Goal: Transaction & Acquisition: Book appointment/travel/reservation

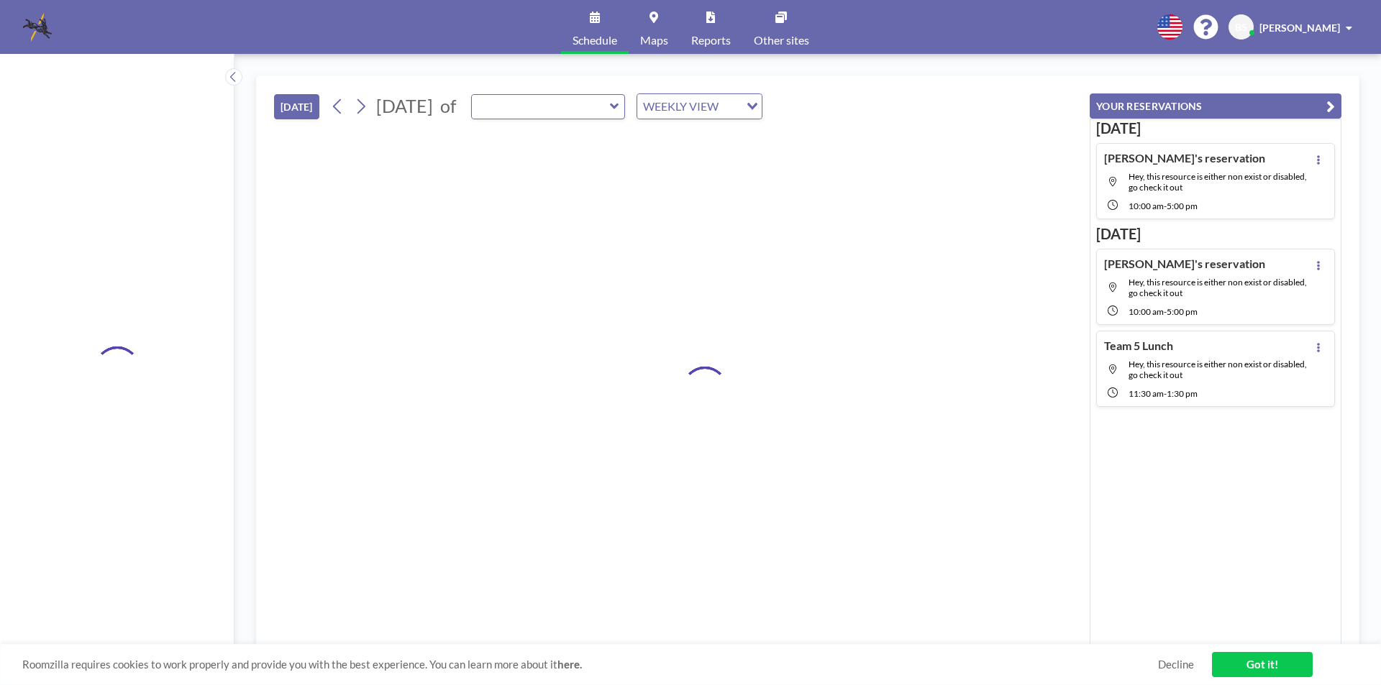
type input "[PERSON_NAME] Room"
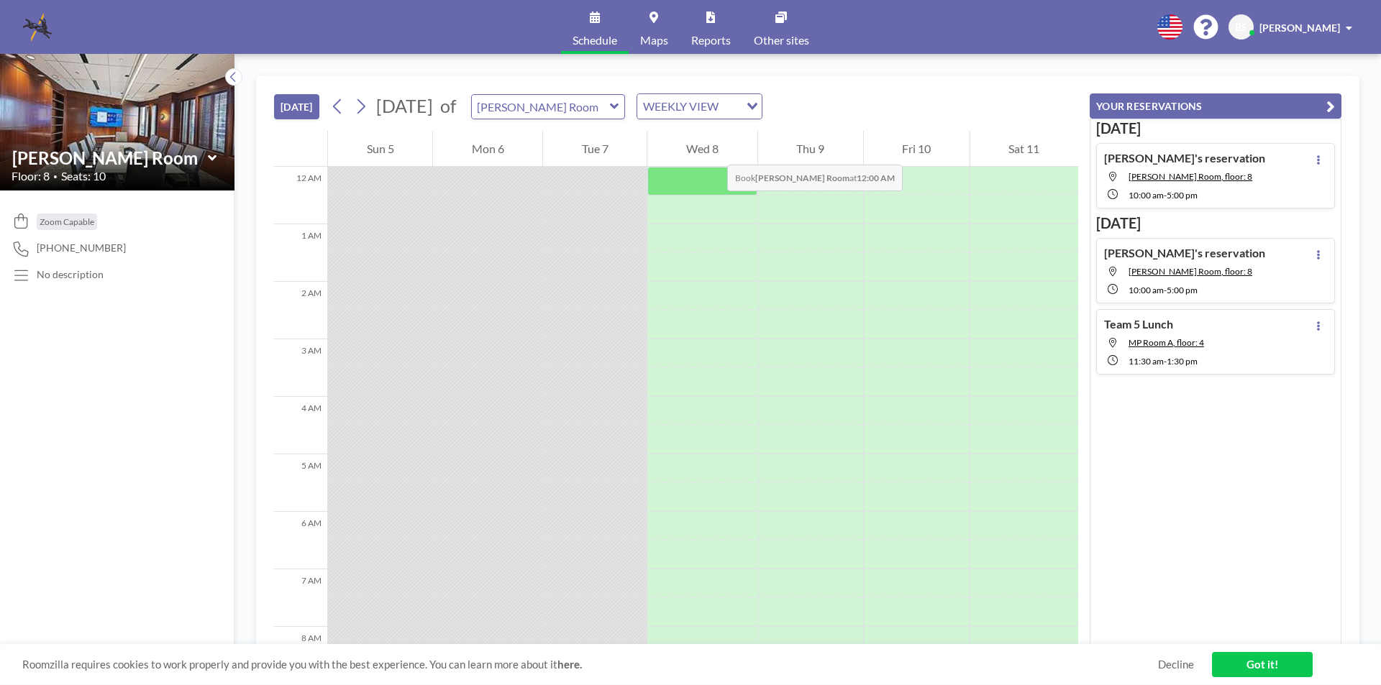
click at [698, 155] on div "Wed 8" at bounding box center [701, 149] width 109 height 36
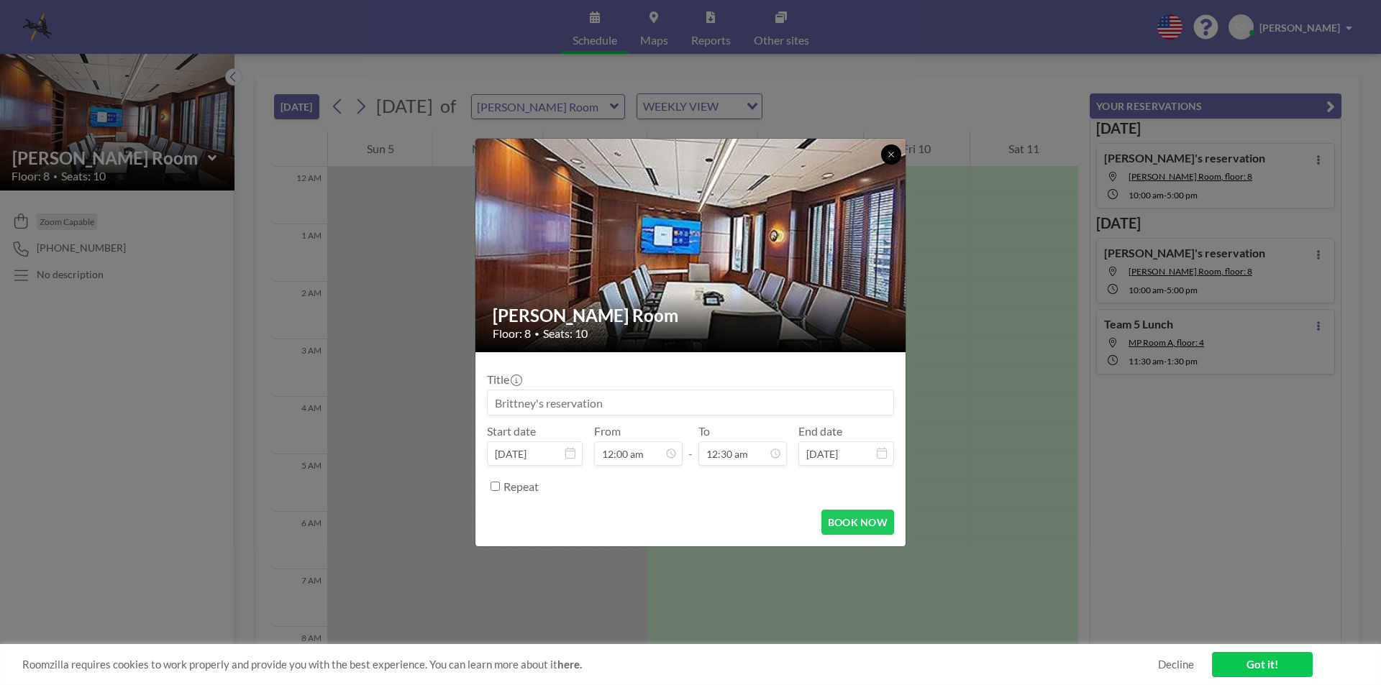
click at [889, 148] on button at bounding box center [891, 155] width 20 height 20
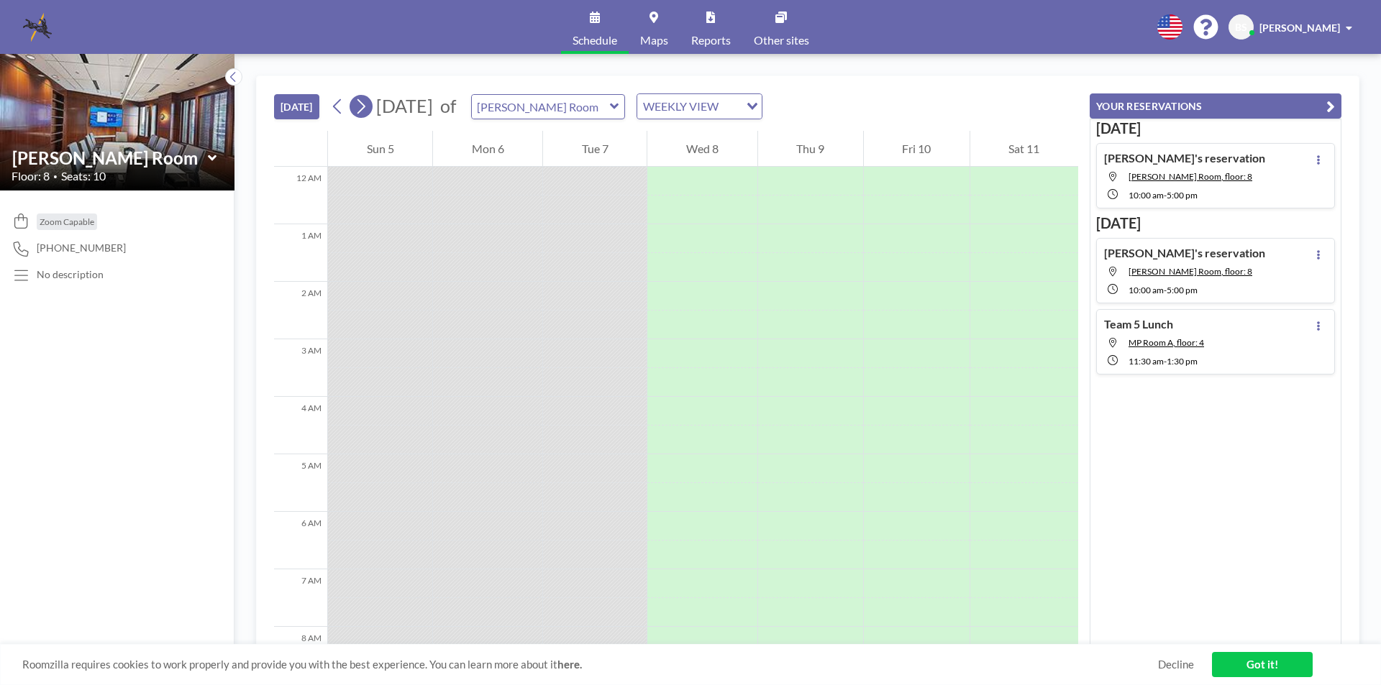
click at [365, 105] on icon at bounding box center [361, 106] width 8 height 15
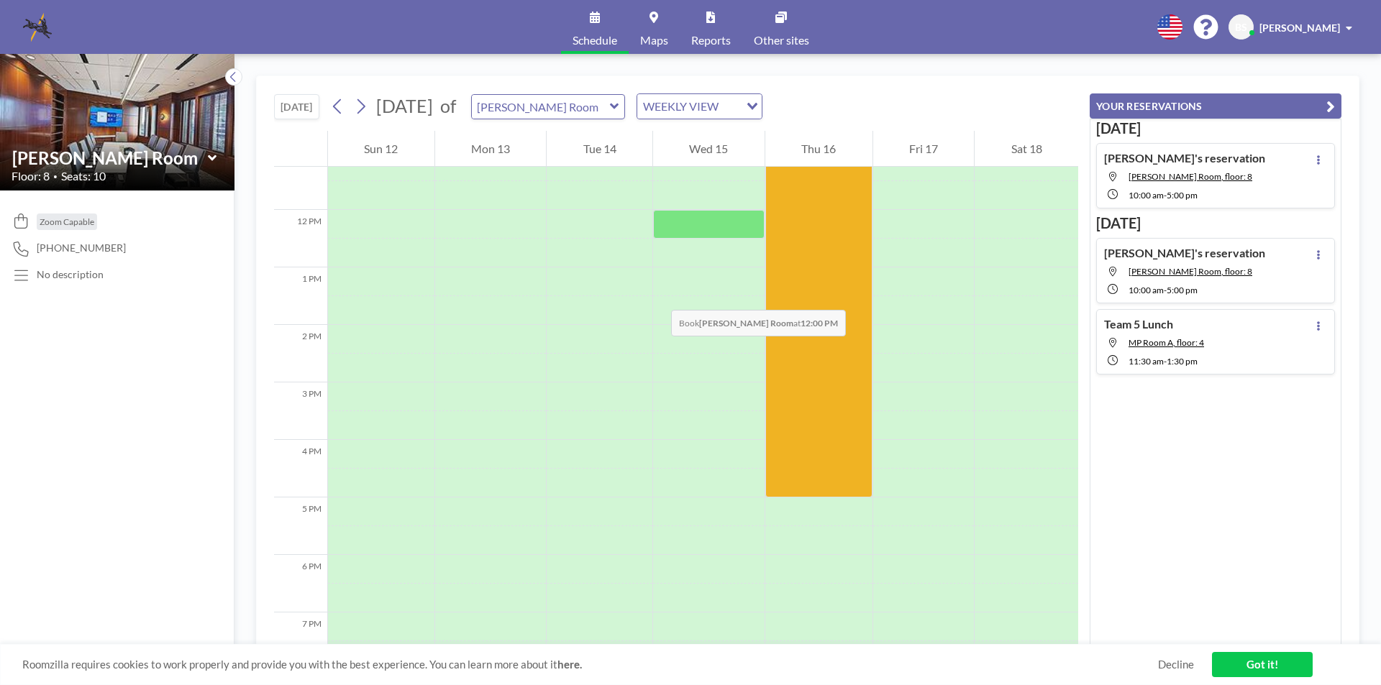
scroll to position [503, 0]
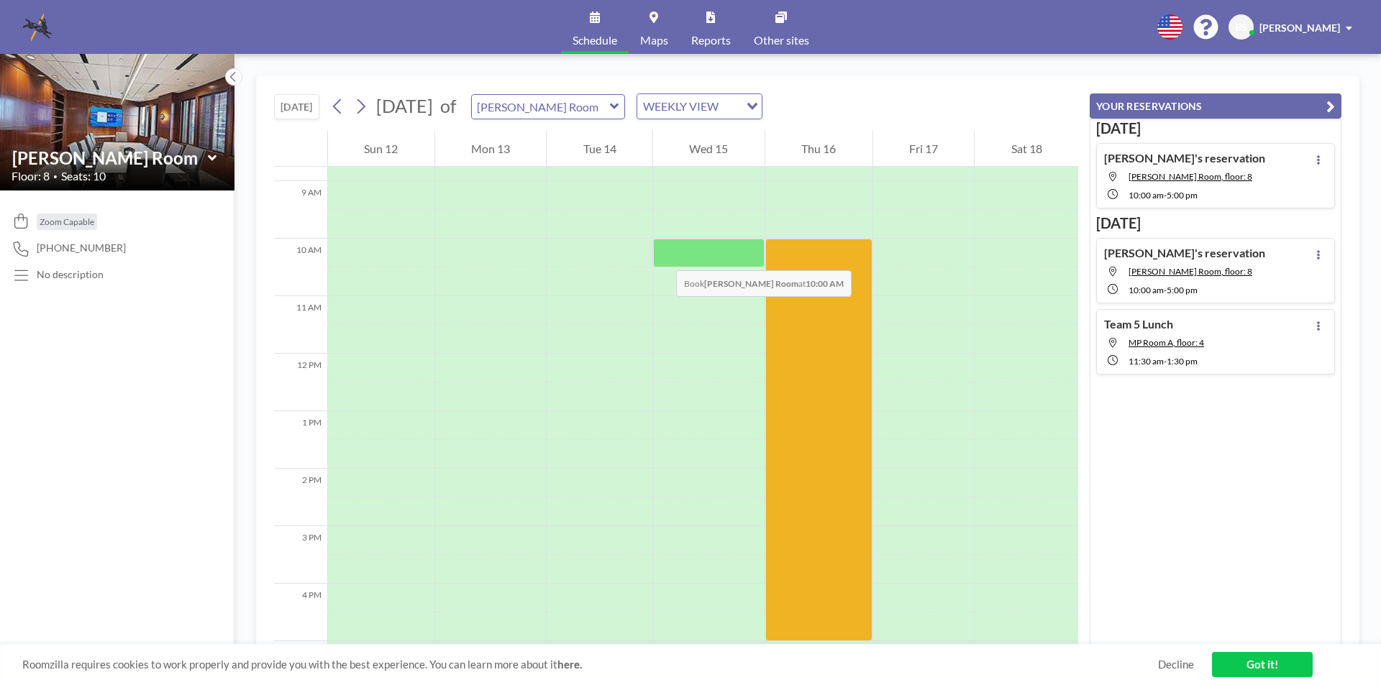
click at [661, 256] on div at bounding box center [708, 253] width 111 height 29
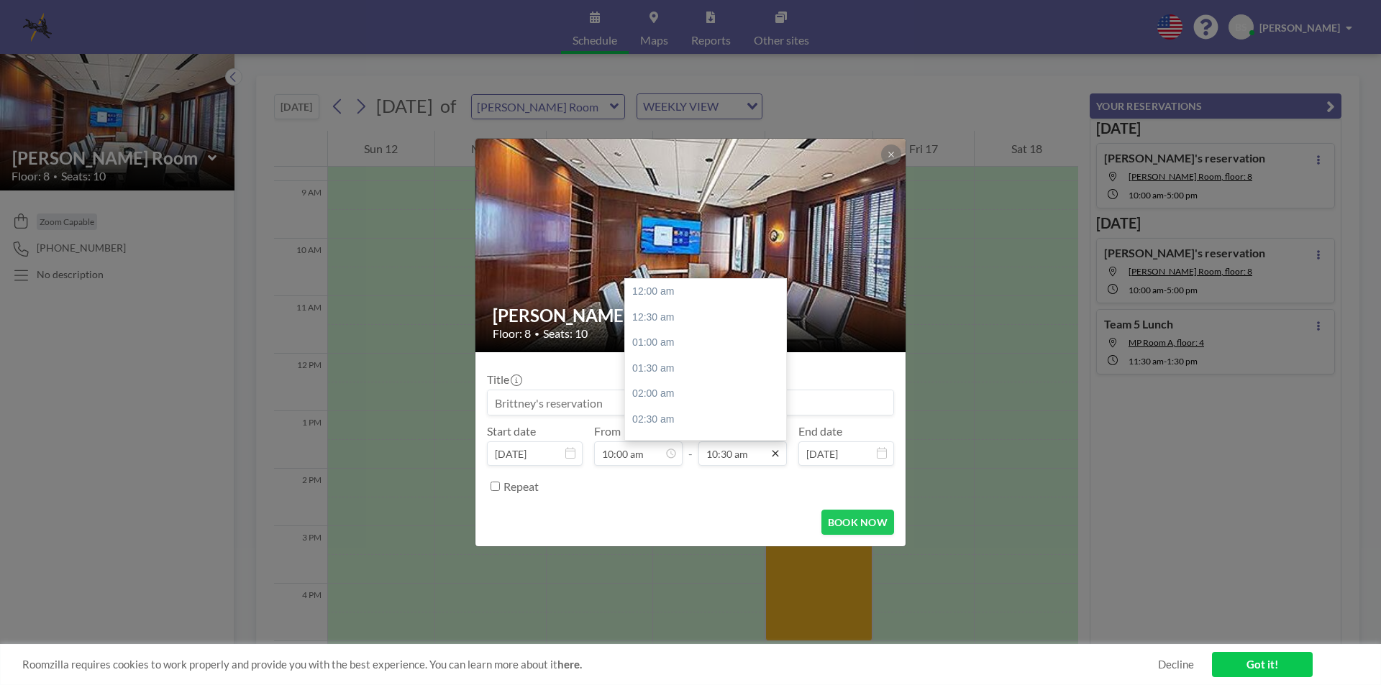
scroll to position [537, 0]
click at [748, 457] on input "10:30 am" at bounding box center [742, 453] width 88 height 24
click at [663, 331] on div "05:00 pm" at bounding box center [709, 337] width 168 height 26
type input "05:00 pm"
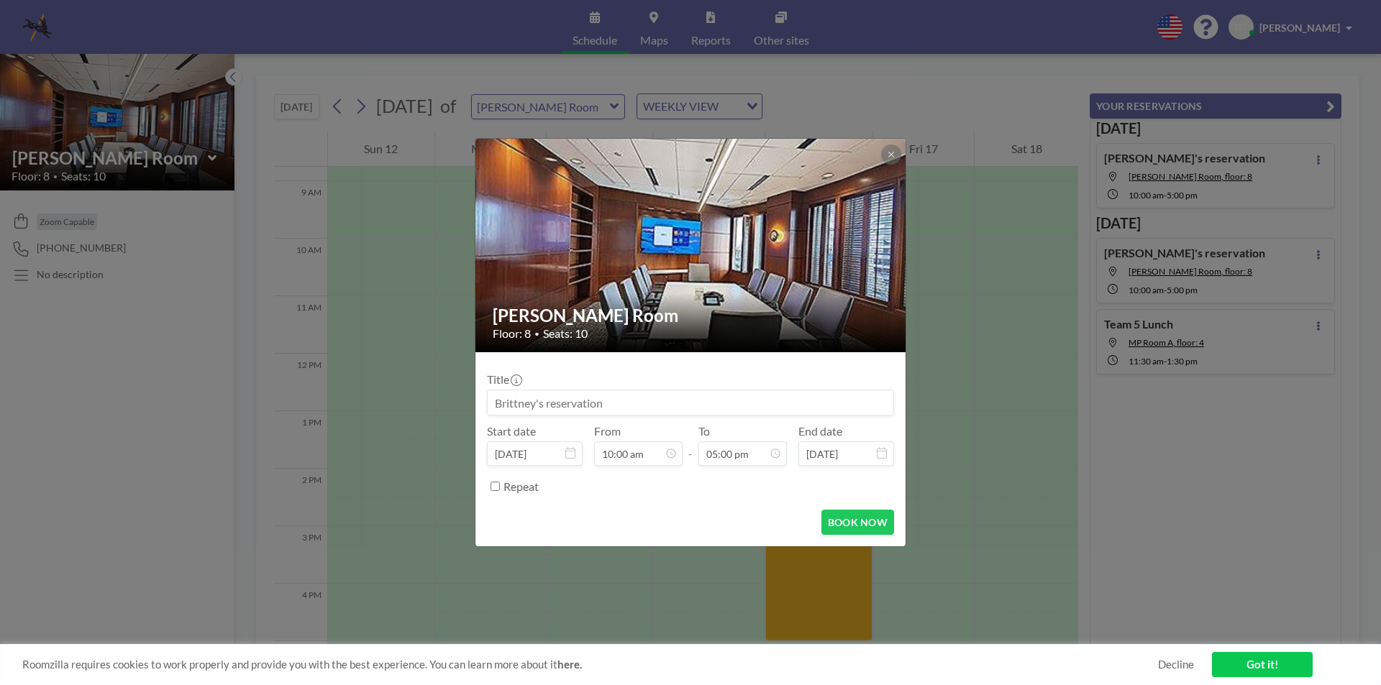
scroll to position [870, 0]
click at [852, 517] on button "BOOK NOW" at bounding box center [857, 522] width 73 height 25
